Goal: Task Accomplishment & Management: Manage account settings

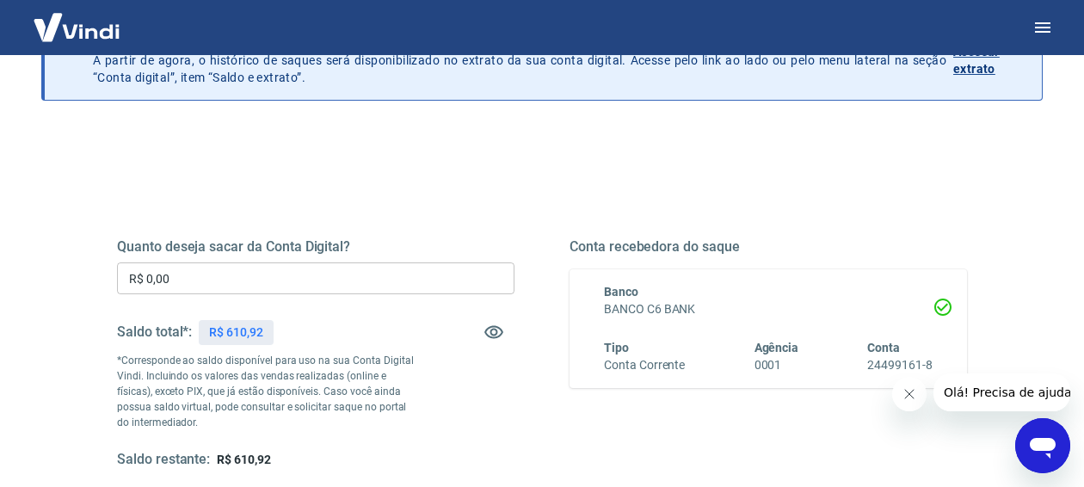
scroll to position [115, 0]
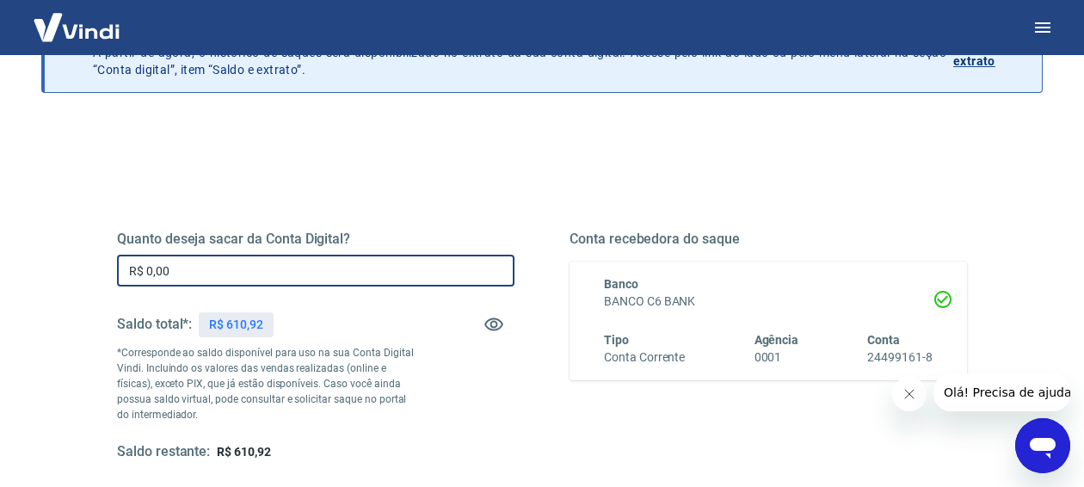
click at [217, 283] on input "R$ 0,00" at bounding box center [315, 271] width 397 height 32
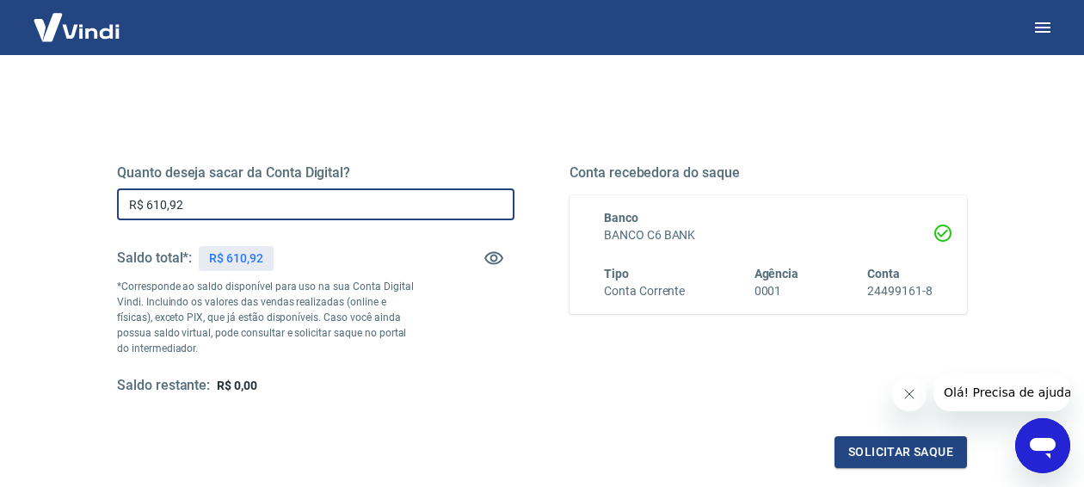
scroll to position [183, 0]
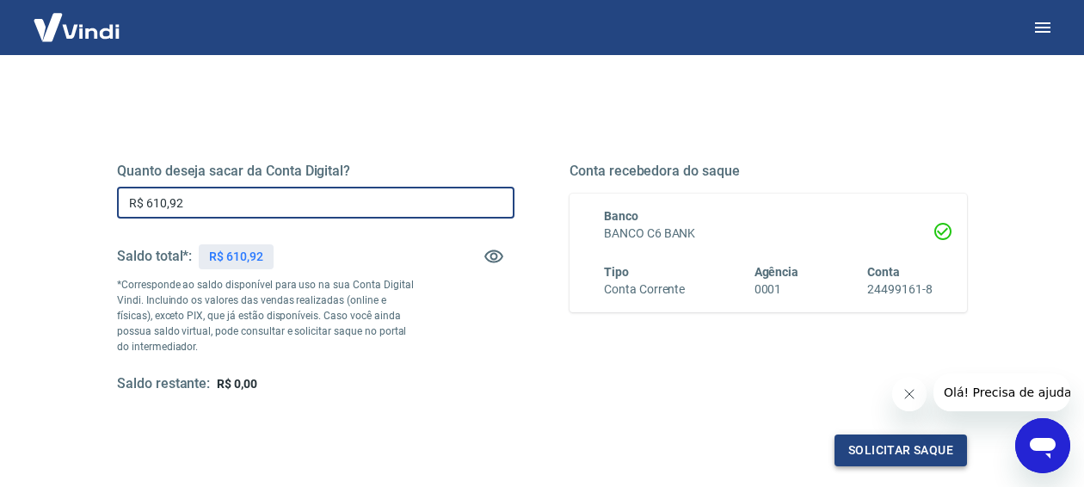
type input "R$ 610,92"
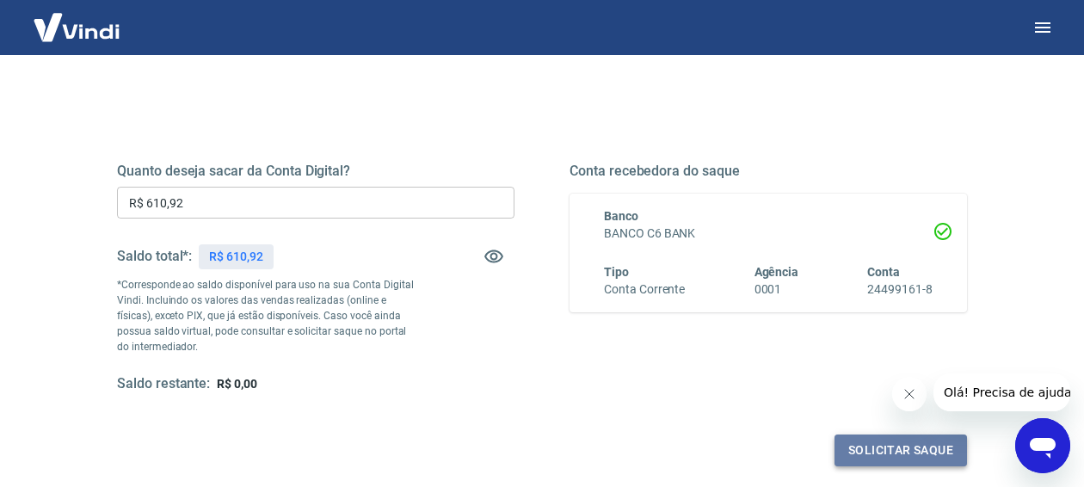
click at [870, 457] on button "Solicitar saque" at bounding box center [900, 450] width 132 height 32
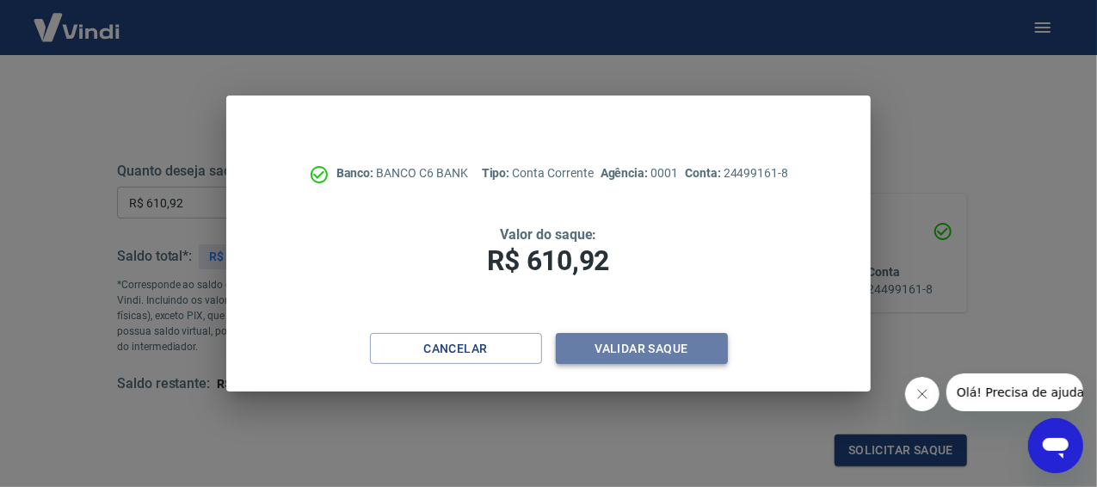
click at [633, 349] on button "Validar saque" at bounding box center [642, 349] width 172 height 32
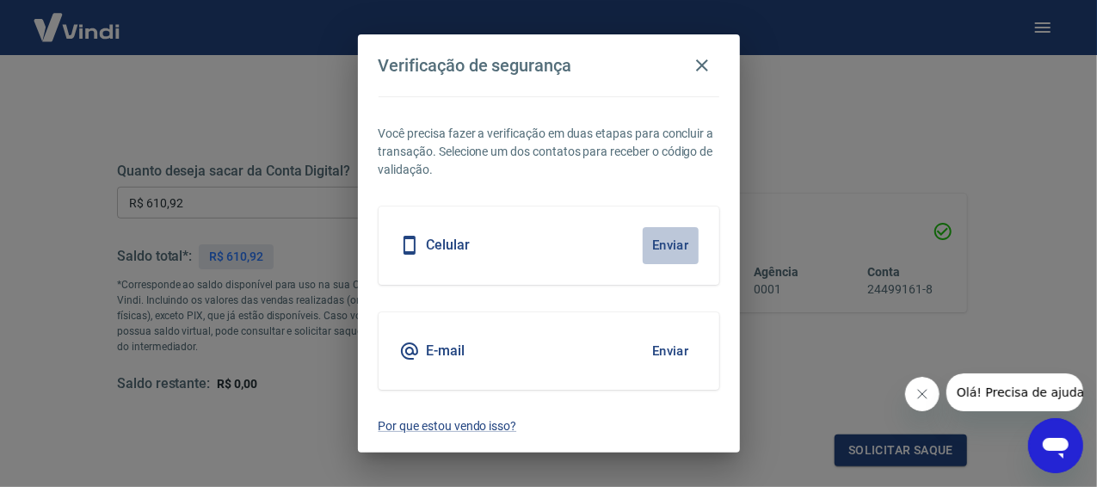
click at [672, 247] on button "Enviar" at bounding box center [670, 245] width 56 height 36
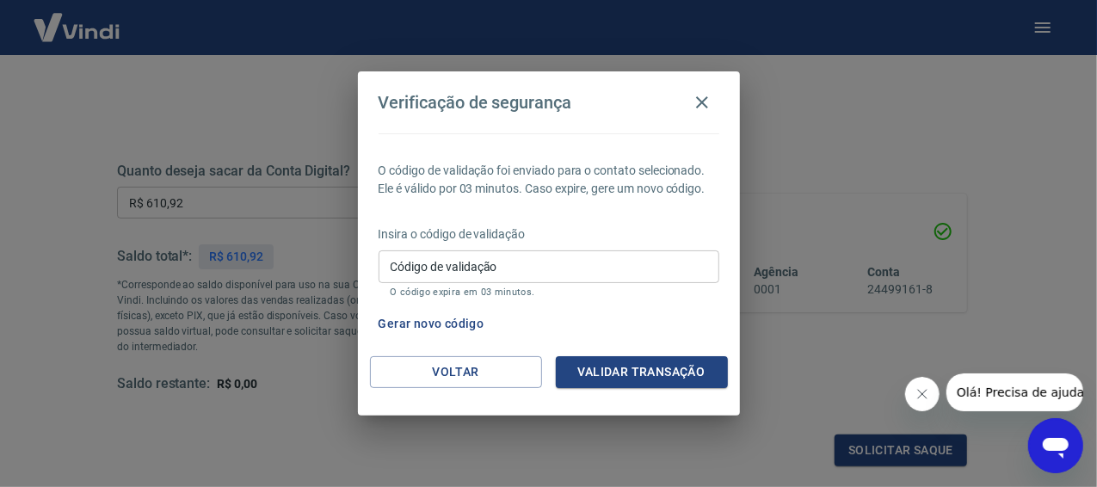
click at [416, 269] on input "Código de validação" at bounding box center [548, 266] width 341 height 32
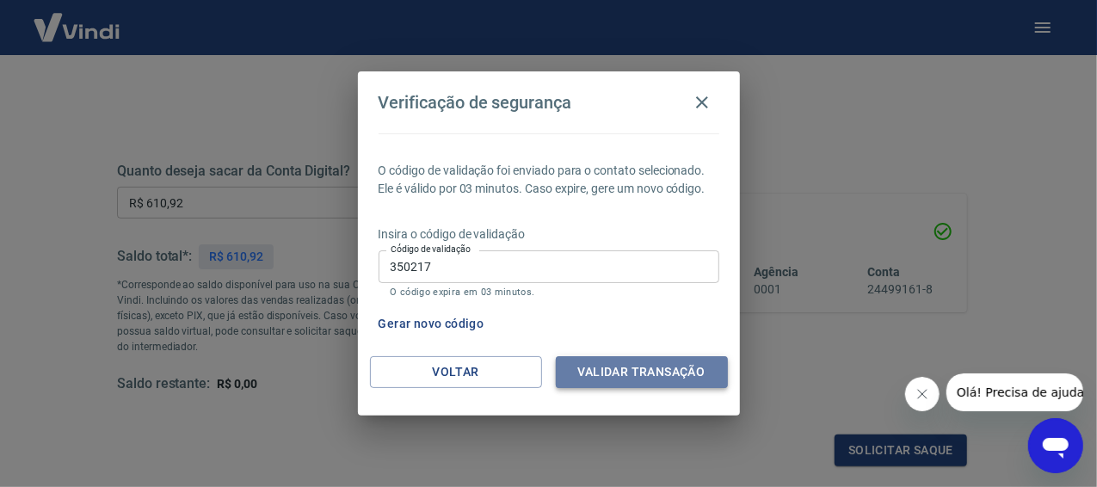
click at [679, 372] on button "Validar transação" at bounding box center [642, 372] width 172 height 32
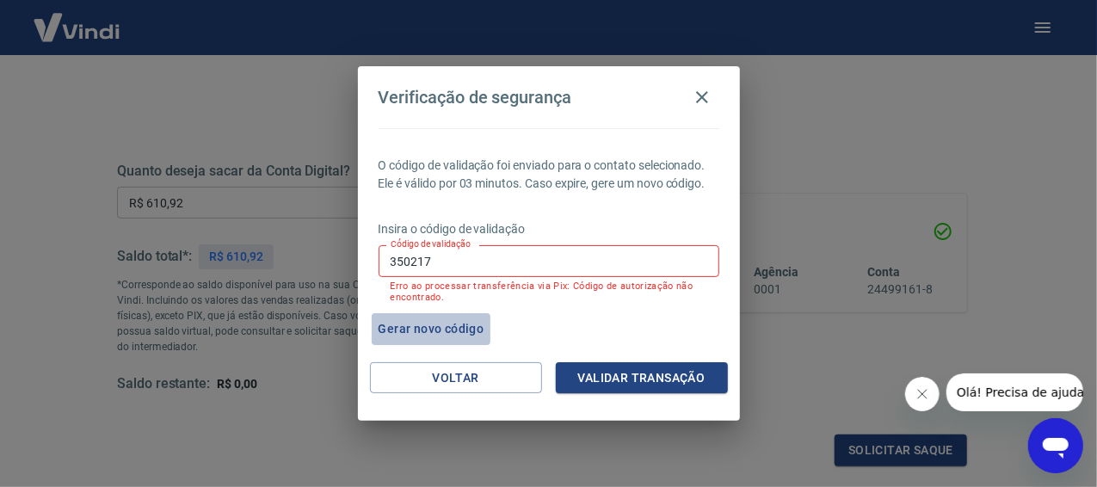
click at [427, 326] on button "Gerar novo código" at bounding box center [432, 329] width 120 height 32
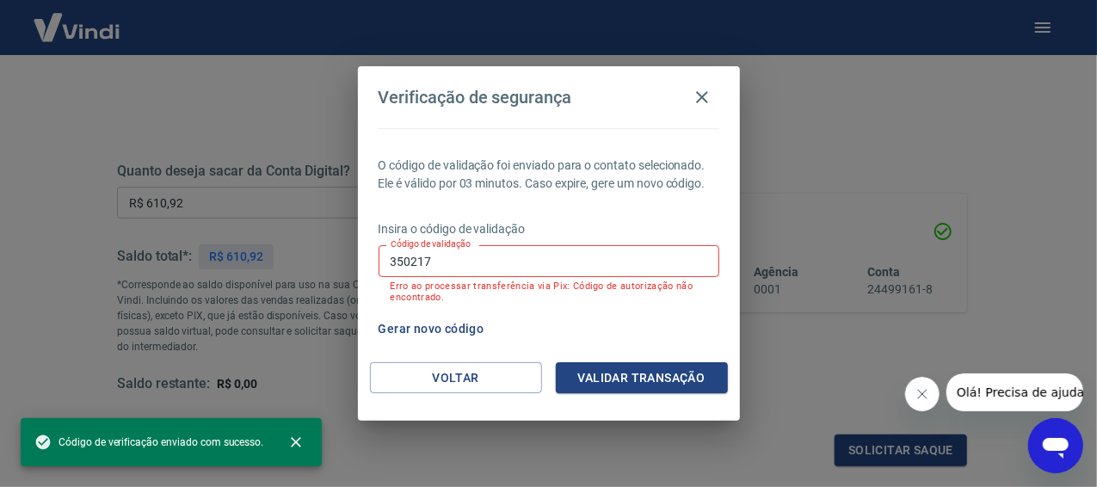
click at [439, 249] on label "Código de validação" at bounding box center [430, 243] width 80 height 13
click at [439, 249] on input "350217" at bounding box center [548, 261] width 341 height 32
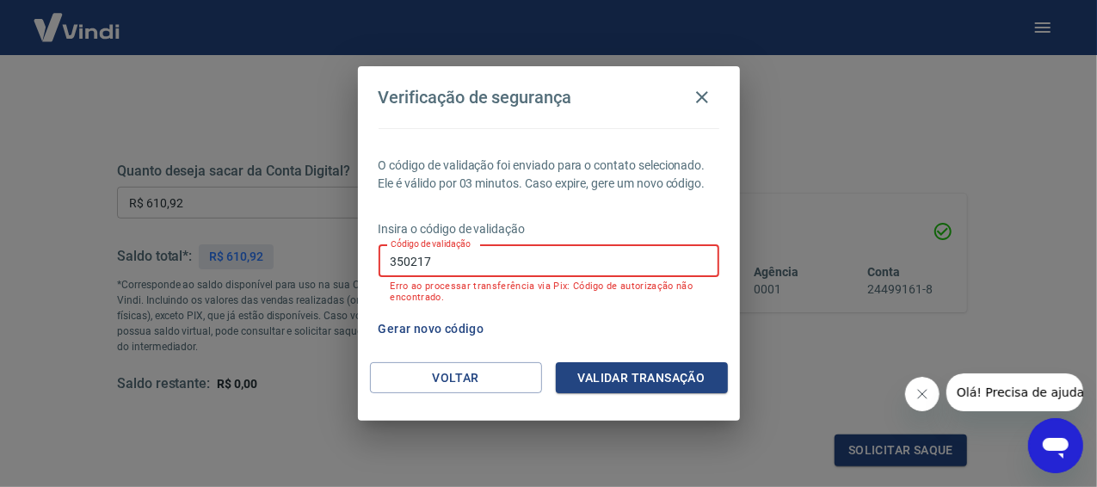
click at [437, 267] on input "350217" at bounding box center [548, 261] width 341 height 32
type input "3"
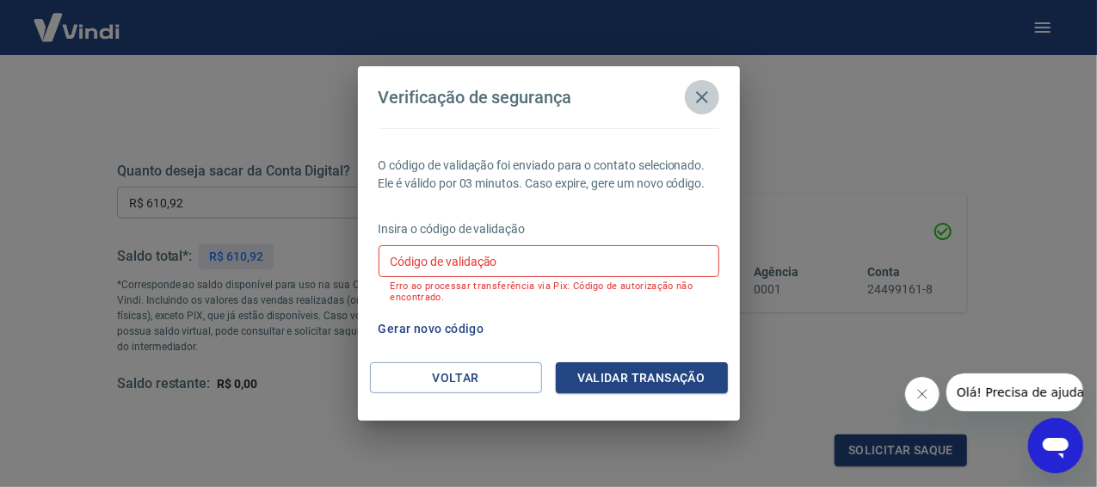
click at [698, 98] on icon "button" at bounding box center [701, 97] width 21 height 21
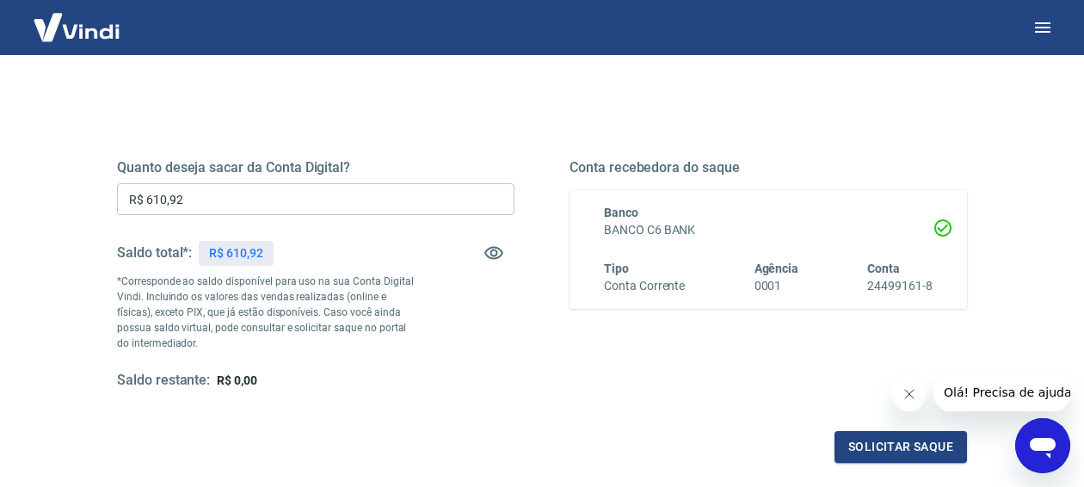
scroll to position [186, 0]
click at [869, 452] on button "Solicitar saque" at bounding box center [900, 448] width 132 height 32
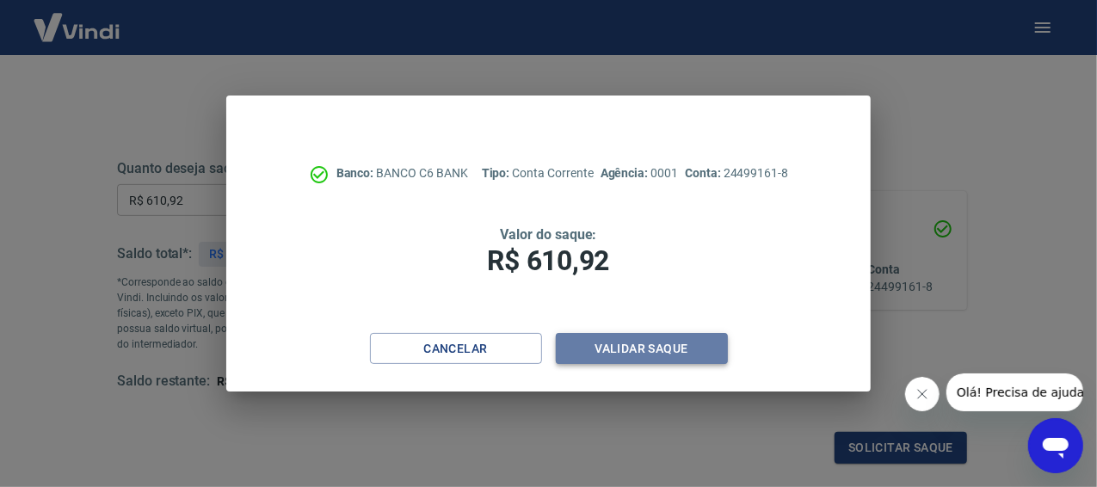
click at [626, 339] on button "Validar saque" at bounding box center [642, 349] width 172 height 32
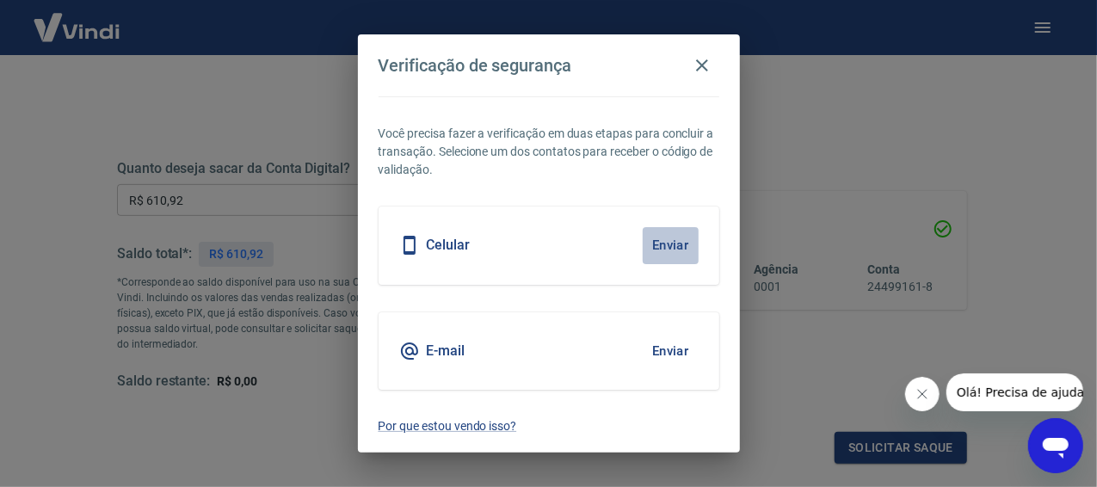
click at [665, 249] on button "Enviar" at bounding box center [670, 245] width 56 height 36
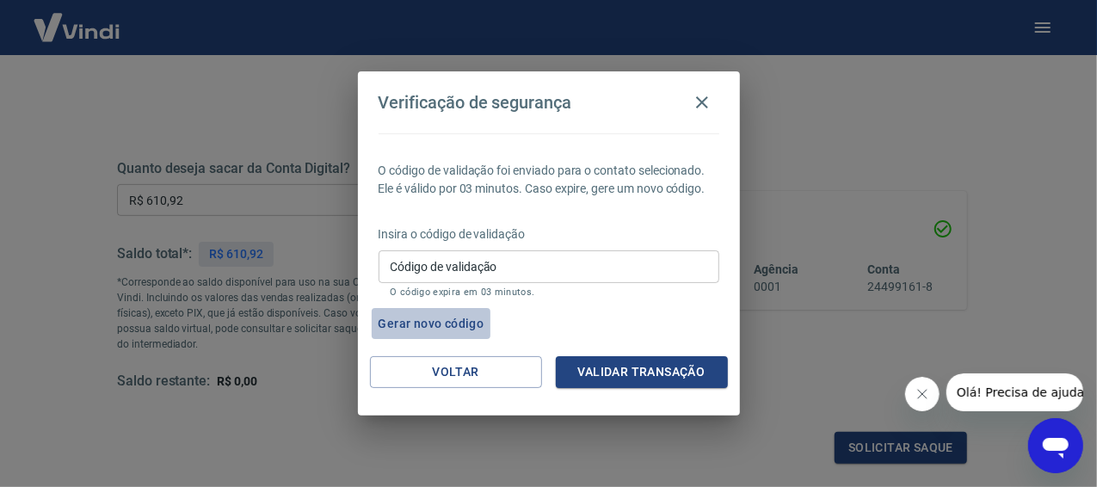
click at [440, 323] on button "Gerar novo código" at bounding box center [432, 324] width 120 height 32
click at [697, 97] on icon "button" at bounding box center [702, 102] width 12 height 12
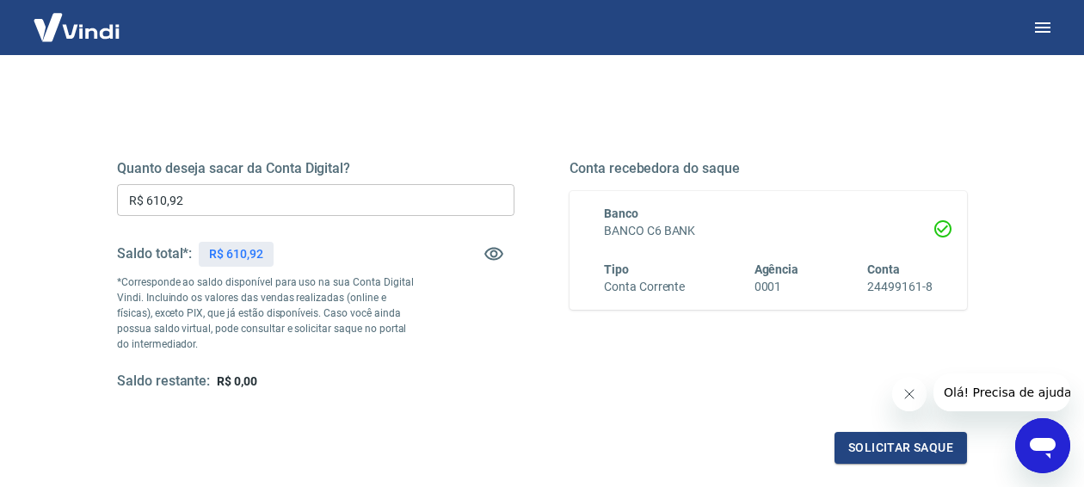
click at [1050, 453] on icon "Abrir janela de mensagens" at bounding box center [1042, 445] width 31 height 31
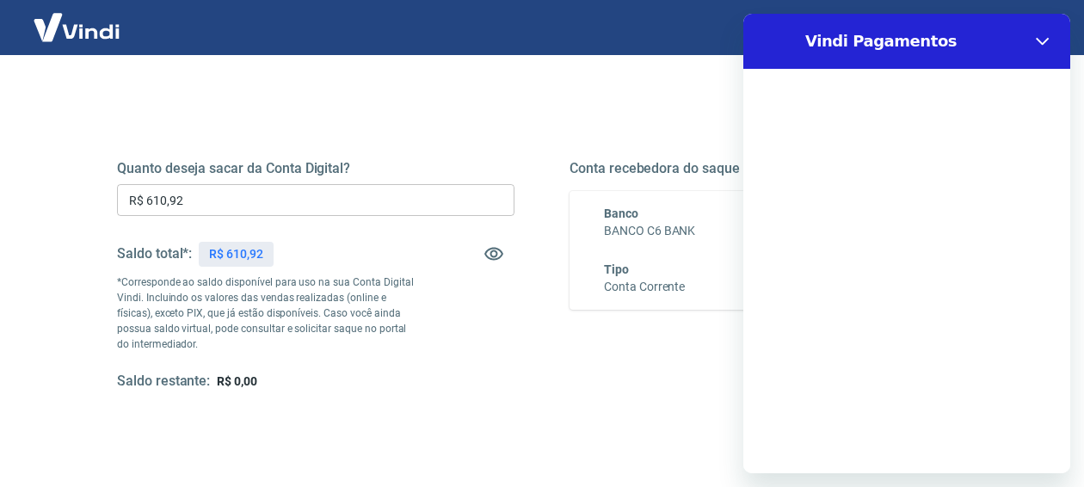
scroll to position [0, 0]
click at [1041, 36] on icon "Fechar" at bounding box center [1042, 41] width 14 height 14
type textarea "x"
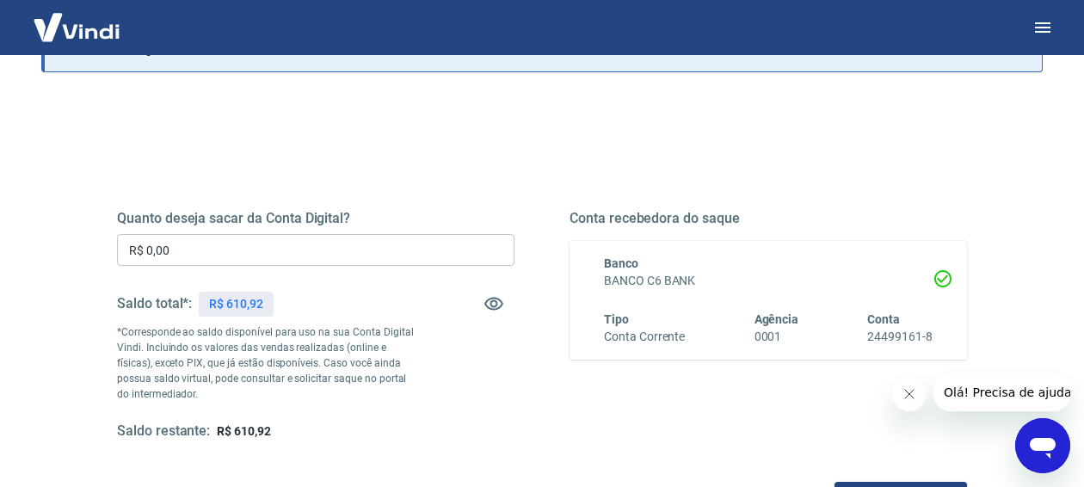
scroll to position [138, 0]
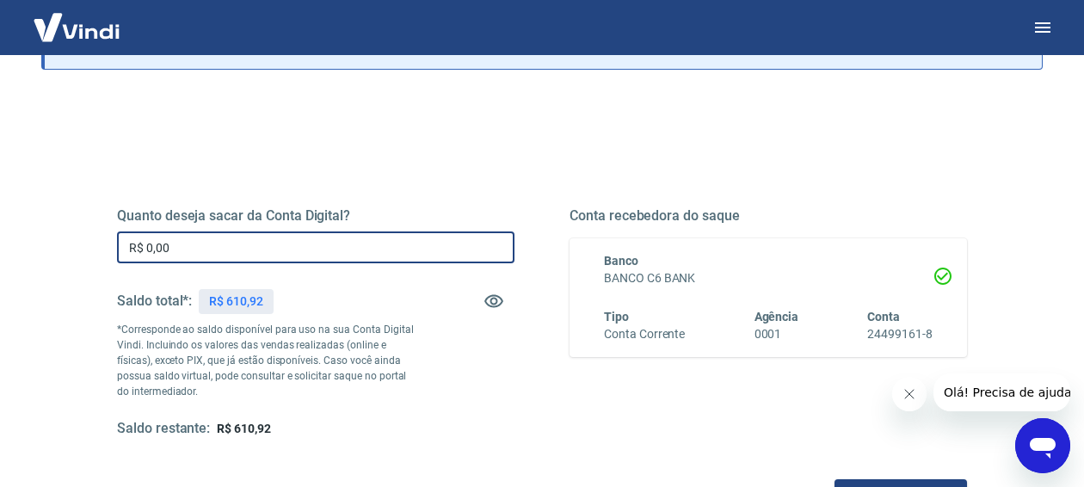
click at [162, 254] on input "R$ 0,00" at bounding box center [315, 247] width 397 height 32
click at [186, 242] on input "R$ 0,00" at bounding box center [315, 247] width 397 height 32
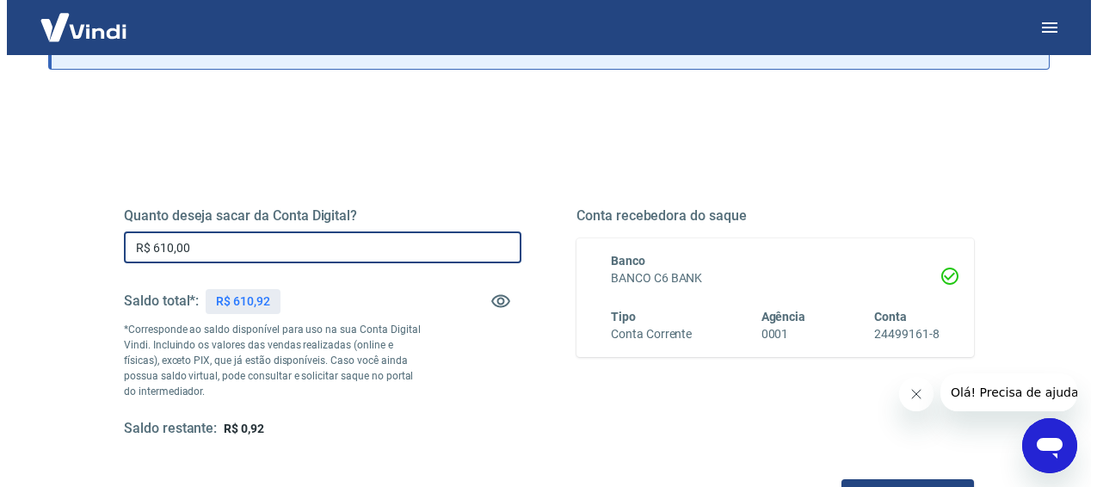
scroll to position [362, 0]
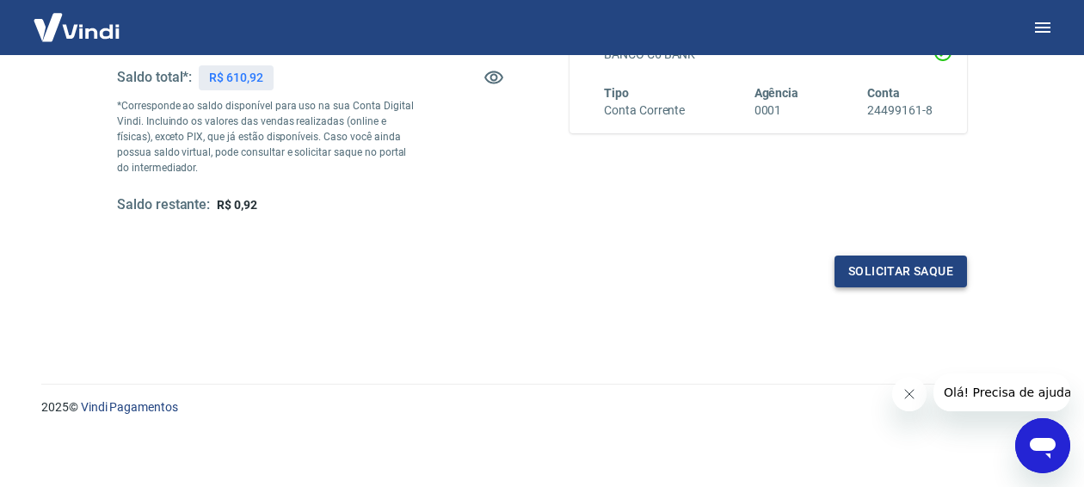
type input "R$ 610,00"
click at [898, 276] on button "Solicitar saque" at bounding box center [900, 271] width 132 height 32
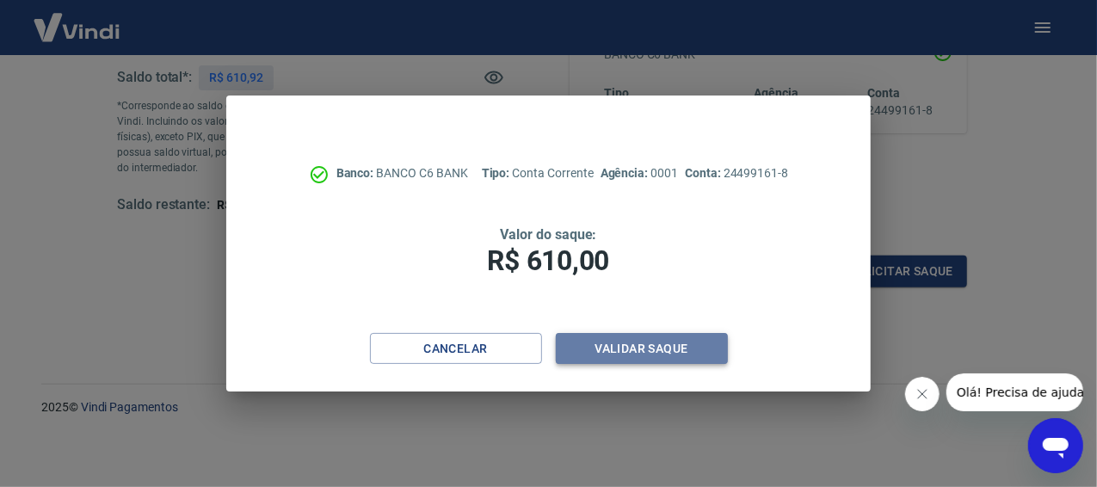
click at [654, 347] on button "Validar saque" at bounding box center [642, 349] width 172 height 32
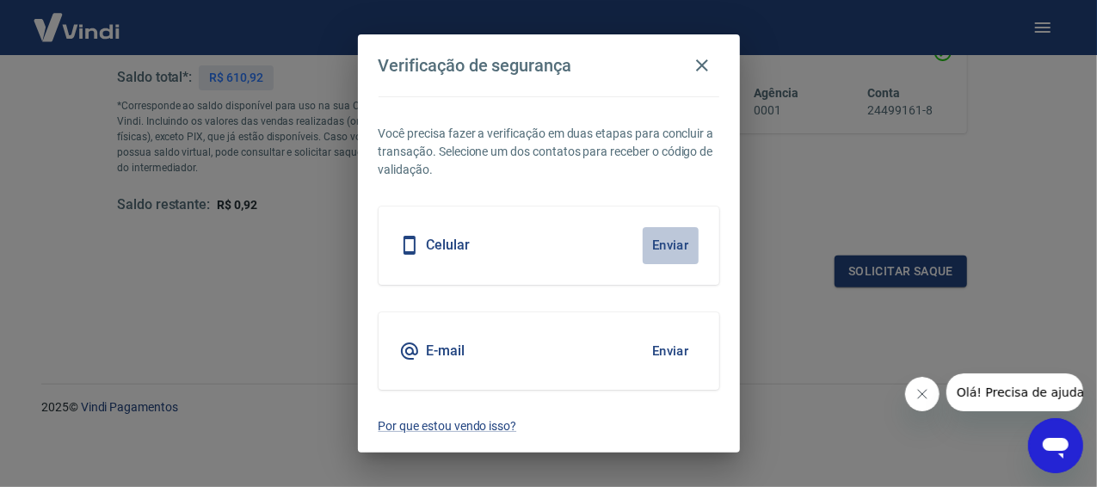
click at [666, 243] on button "Enviar" at bounding box center [670, 245] width 56 height 36
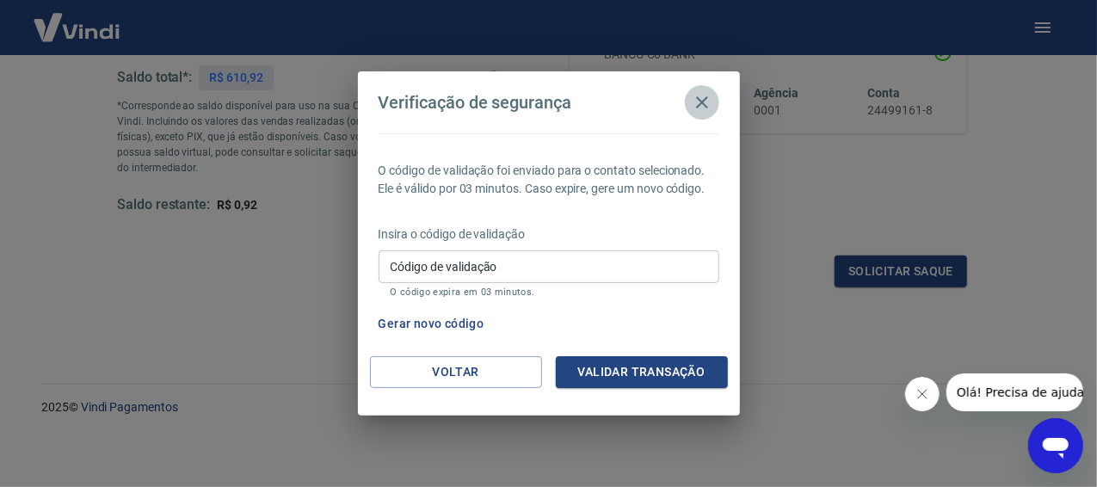
click at [697, 100] on icon "button" at bounding box center [702, 102] width 12 height 12
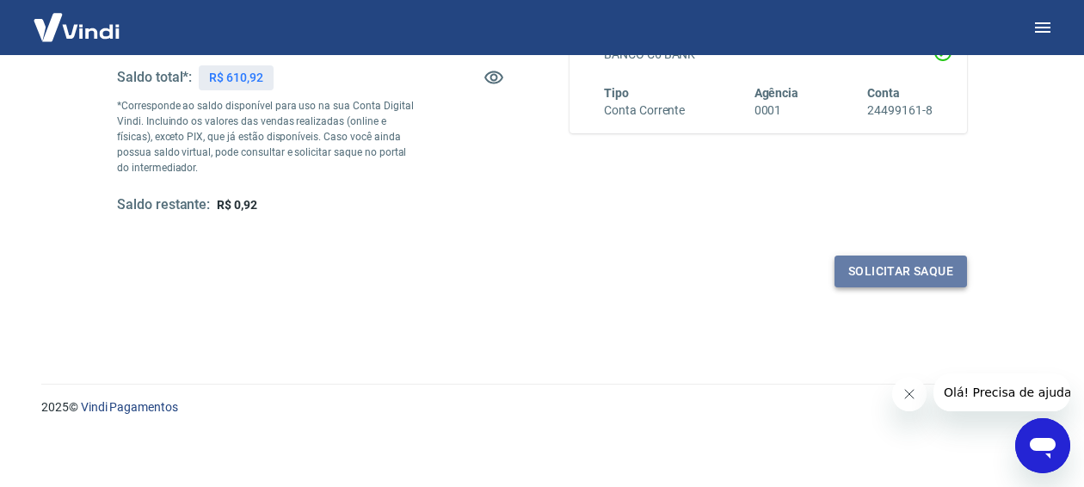
click at [905, 266] on button "Solicitar saque" at bounding box center [900, 271] width 132 height 32
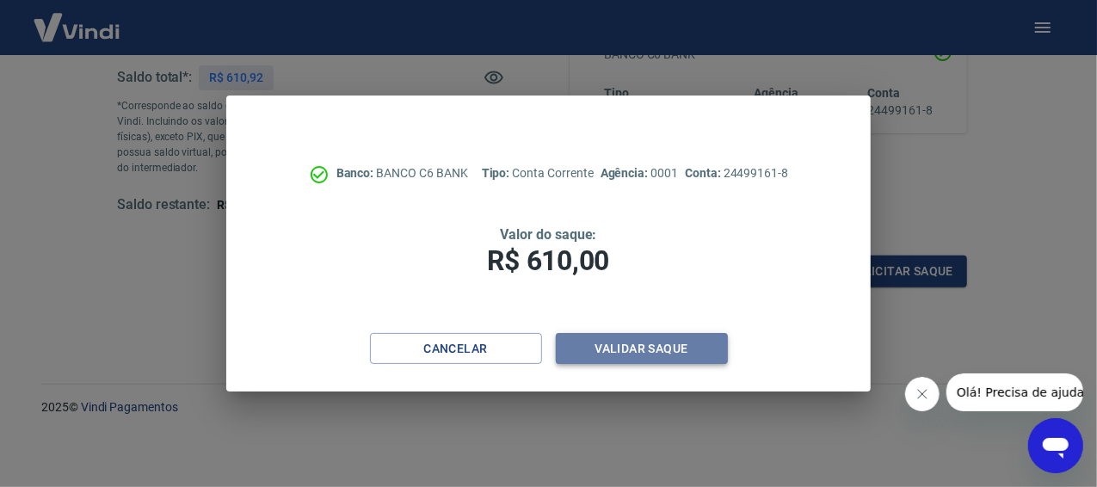
click at [662, 341] on button "Validar saque" at bounding box center [642, 349] width 172 height 32
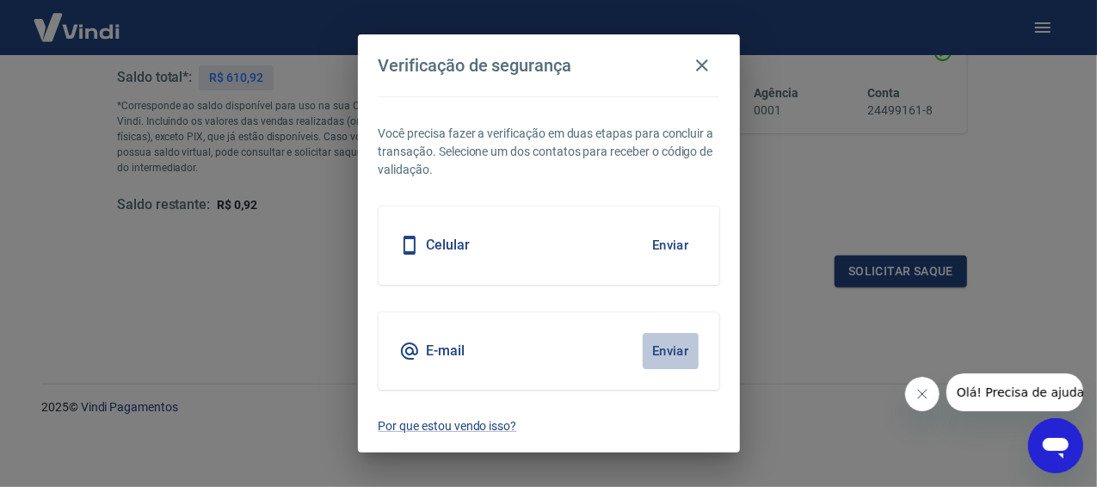
click at [674, 353] on button "Enviar" at bounding box center [670, 351] width 56 height 36
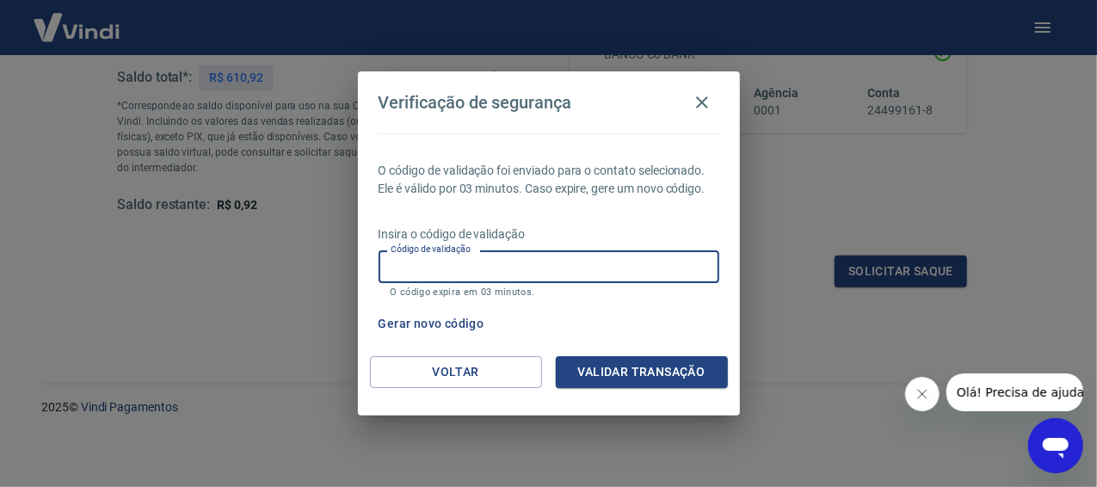
click at [445, 260] on input "Código de validação" at bounding box center [548, 266] width 341 height 32
type input "660904"
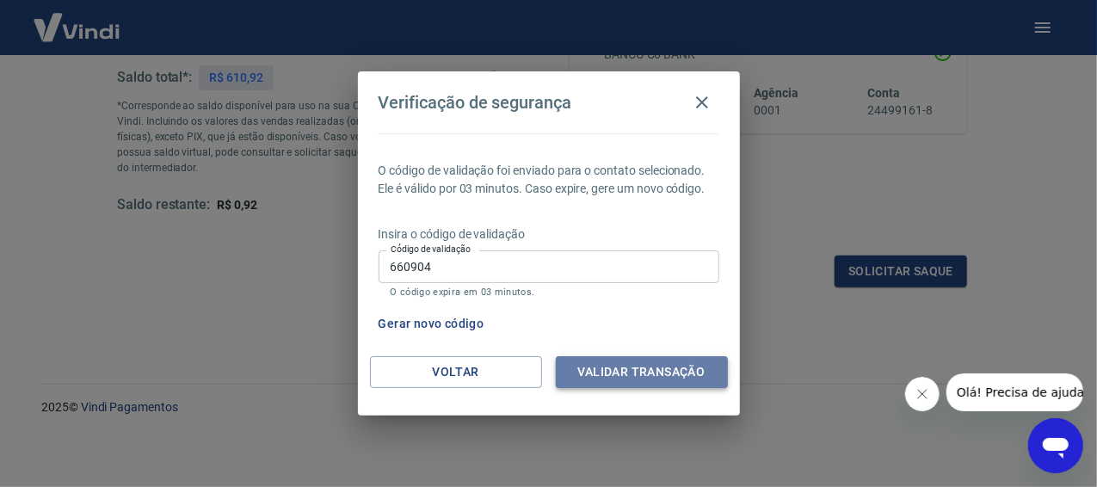
click at [635, 364] on button "Validar transação" at bounding box center [642, 372] width 172 height 32
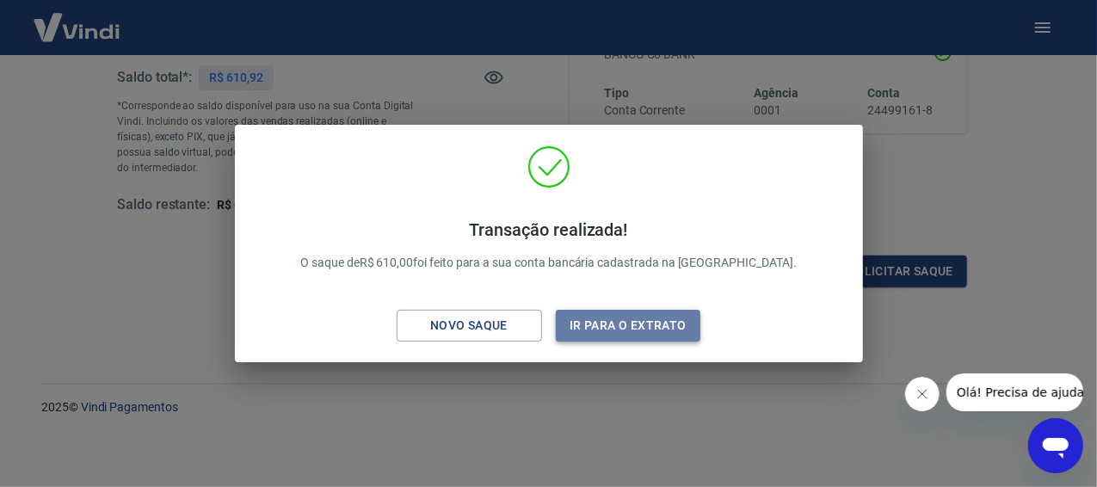
click at [619, 328] on button "Ir para o extrato" at bounding box center [628, 326] width 145 height 32
